Goal: Browse casually

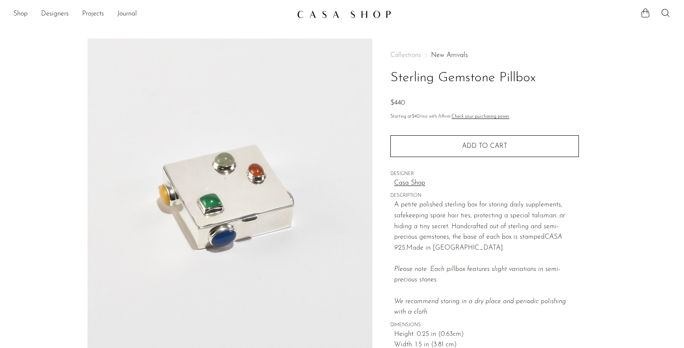
click at [321, 11] on img at bounding box center [344, 14] width 94 height 8
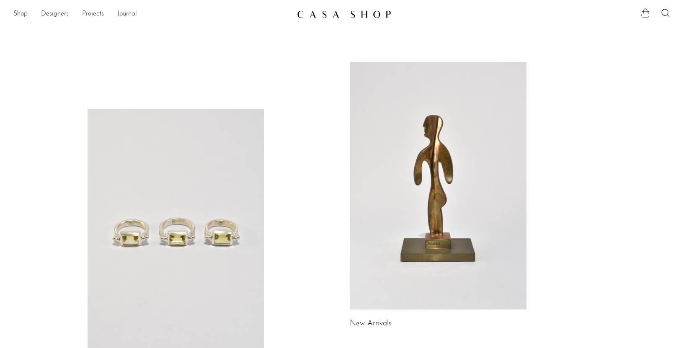
click at [385, 131] on link at bounding box center [438, 186] width 177 height 248
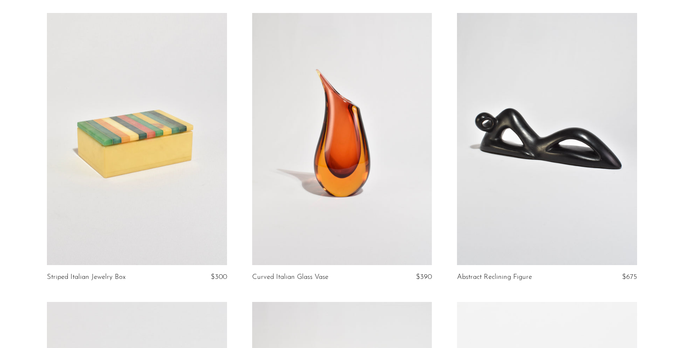
scroll to position [651, 0]
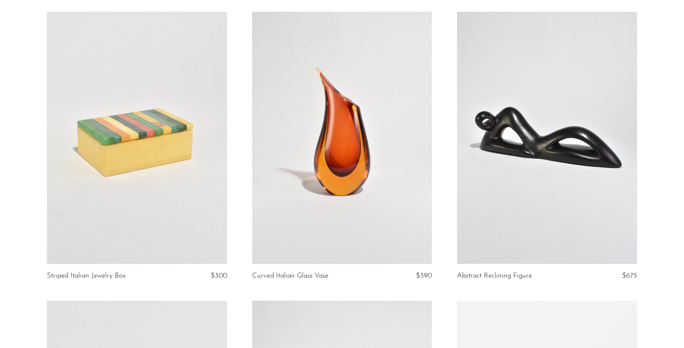
click at [196, 149] on link at bounding box center [137, 138] width 180 height 252
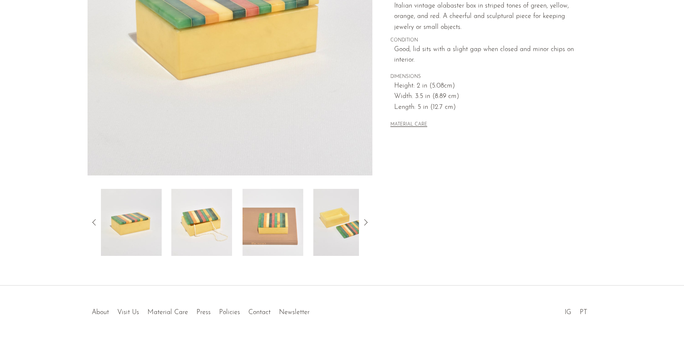
scroll to position [178, 0]
click at [212, 212] on img at bounding box center [201, 222] width 61 height 67
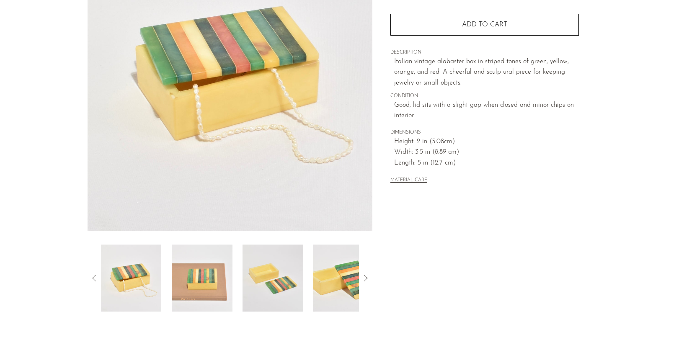
scroll to position [118, 0]
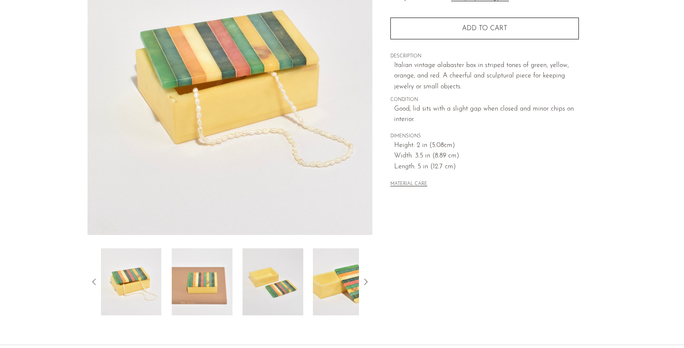
click at [263, 281] on img at bounding box center [273, 281] width 61 height 67
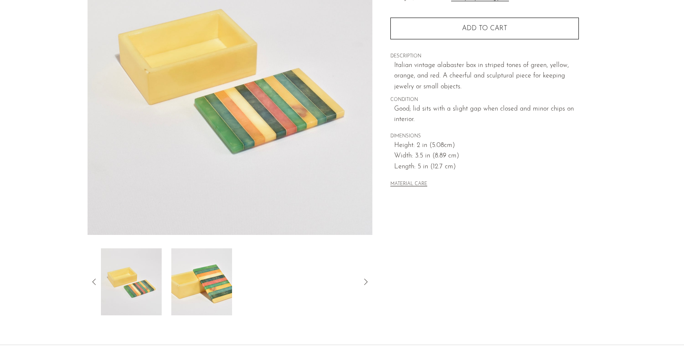
click at [203, 291] on img at bounding box center [201, 281] width 61 height 67
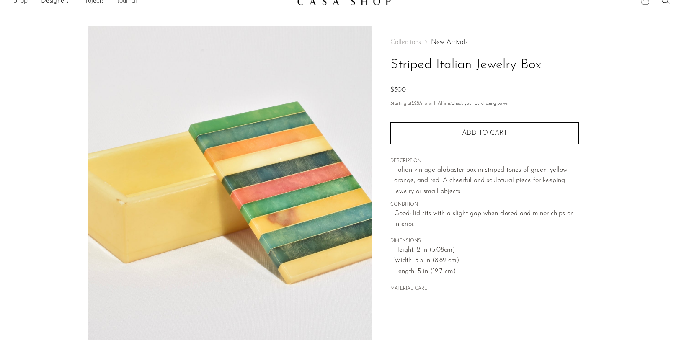
scroll to position [0, 0]
